Goal: Check status: Check status

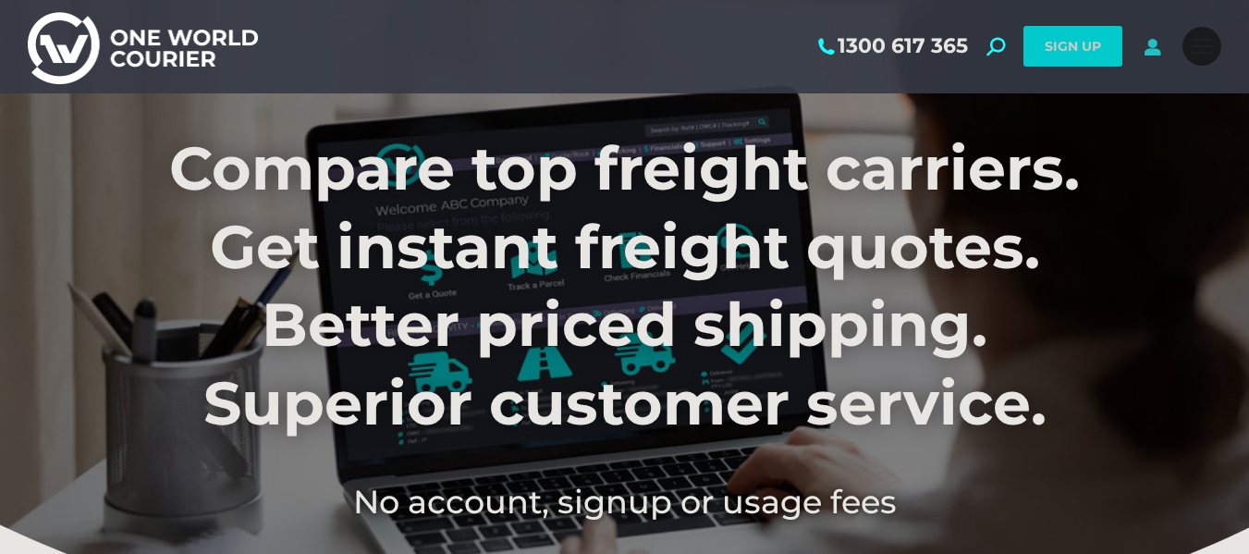
drag, startPoint x: 0, startPoint y: 0, endPoint x: 1151, endPoint y: 50, distance: 1151.7
click at [1151, 50] on icon at bounding box center [1151, 46] width 23 height 18
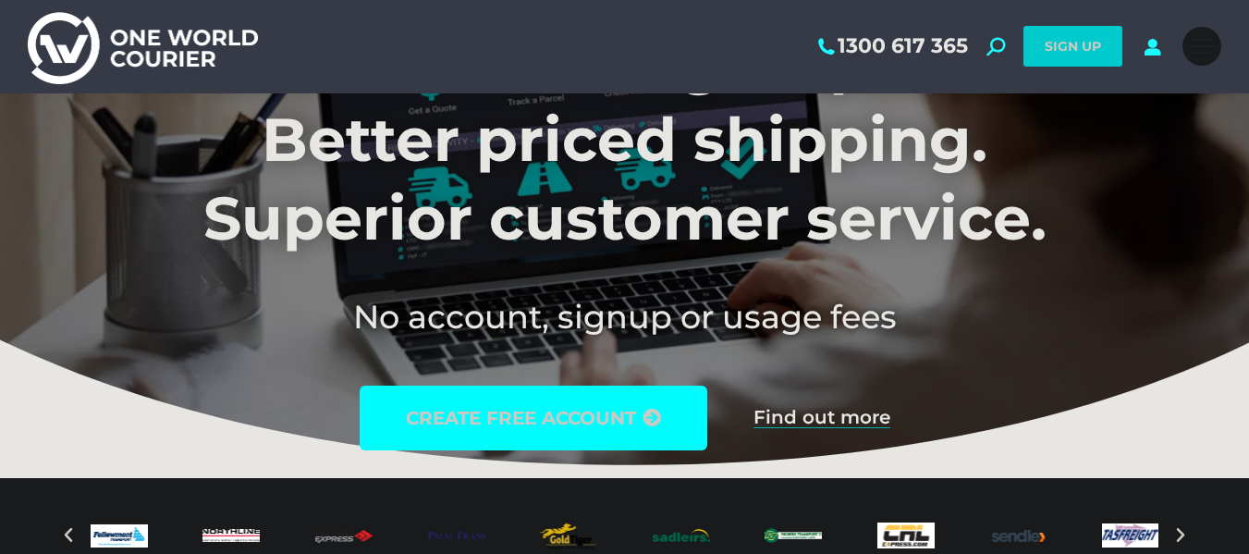
scroll to position [370, 0]
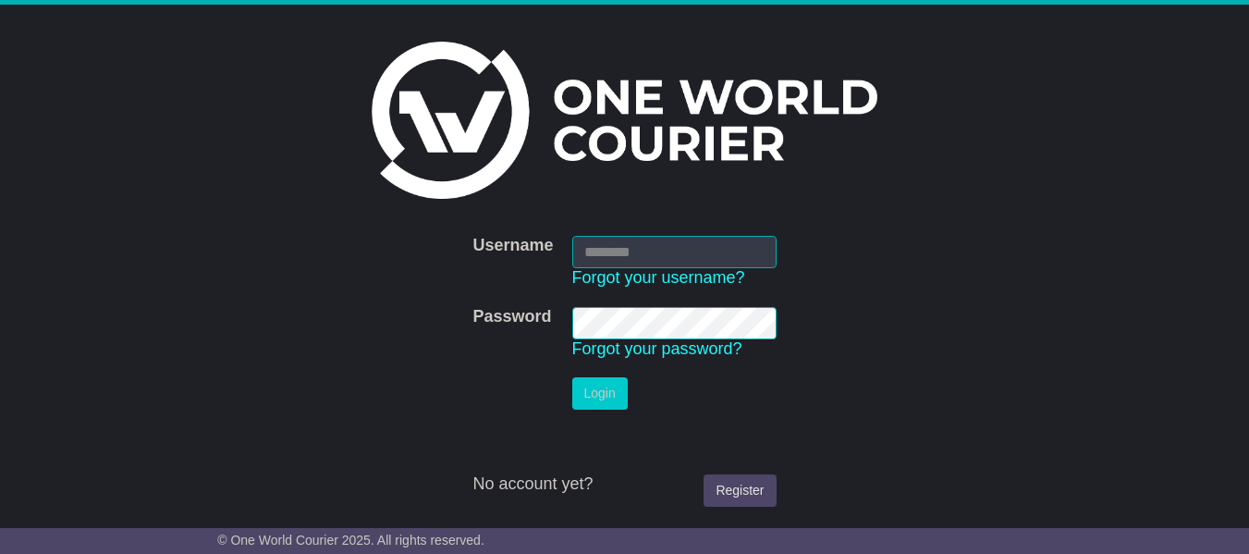
type input "**********"
click at [612, 394] on button "Login" at bounding box center [599, 393] width 55 height 32
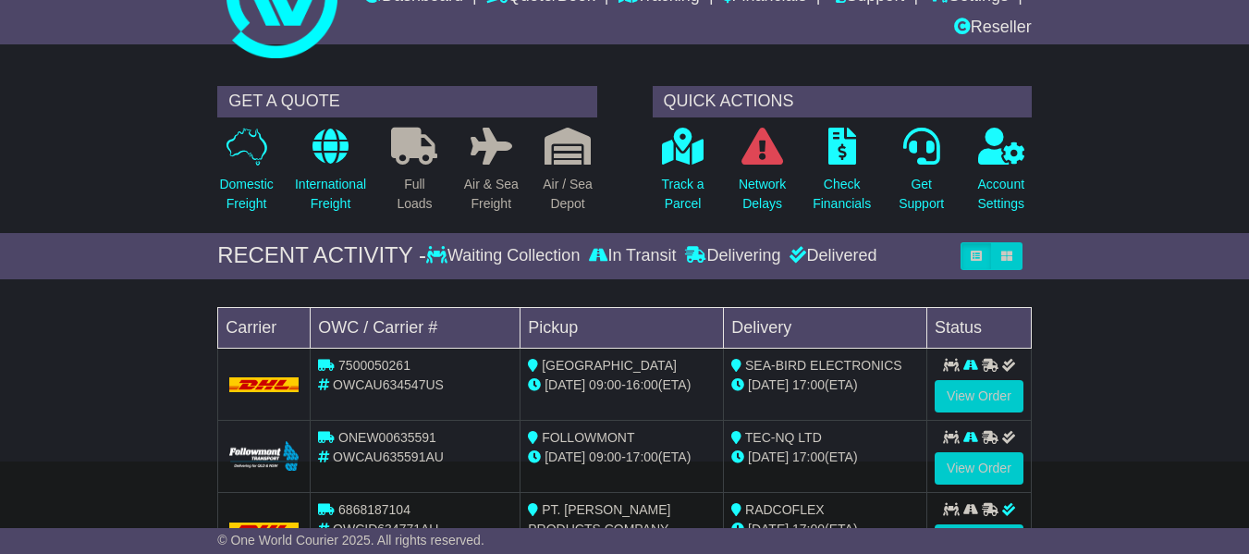
scroll to position [185, 0]
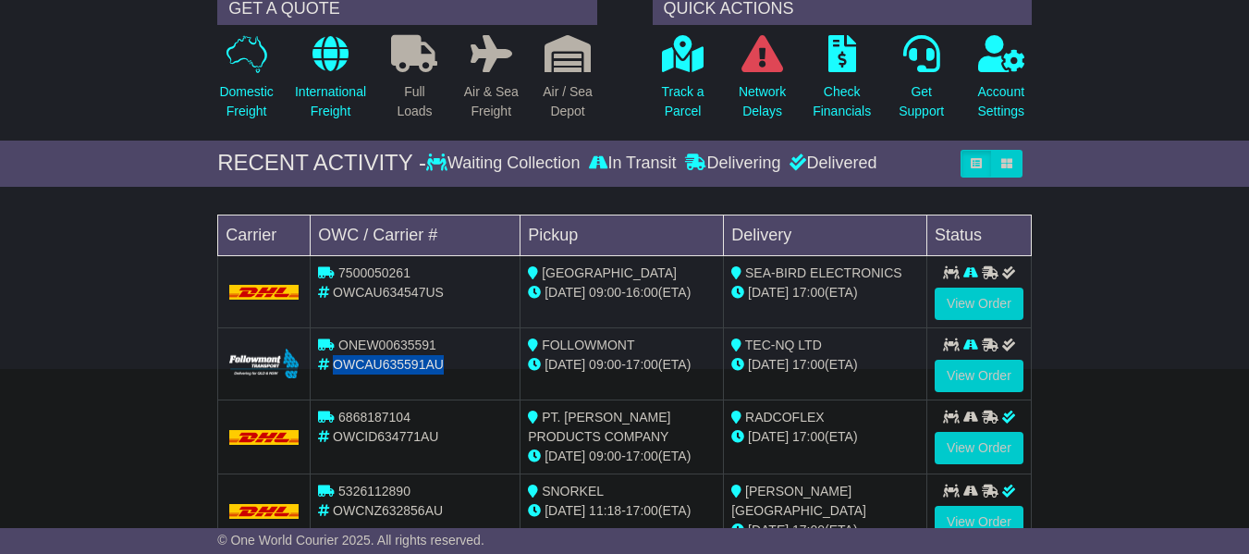
drag, startPoint x: 332, startPoint y: 362, endPoint x: 445, endPoint y: 361, distance: 112.8
click at [445, 361] on div "OWCAU635591AU" at bounding box center [415, 364] width 194 height 19
copy span "OWCAU635591AU"
click at [970, 374] on link "View Order" at bounding box center [978, 376] width 89 height 32
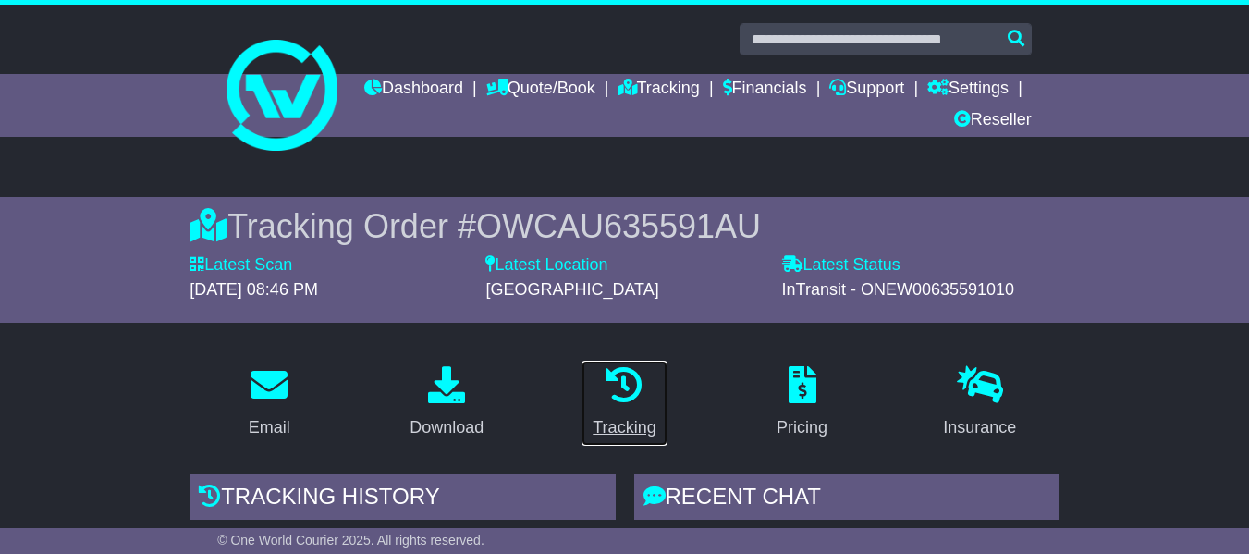
click at [632, 386] on icon at bounding box center [623, 384] width 37 height 37
